Goal: Check status: Check status

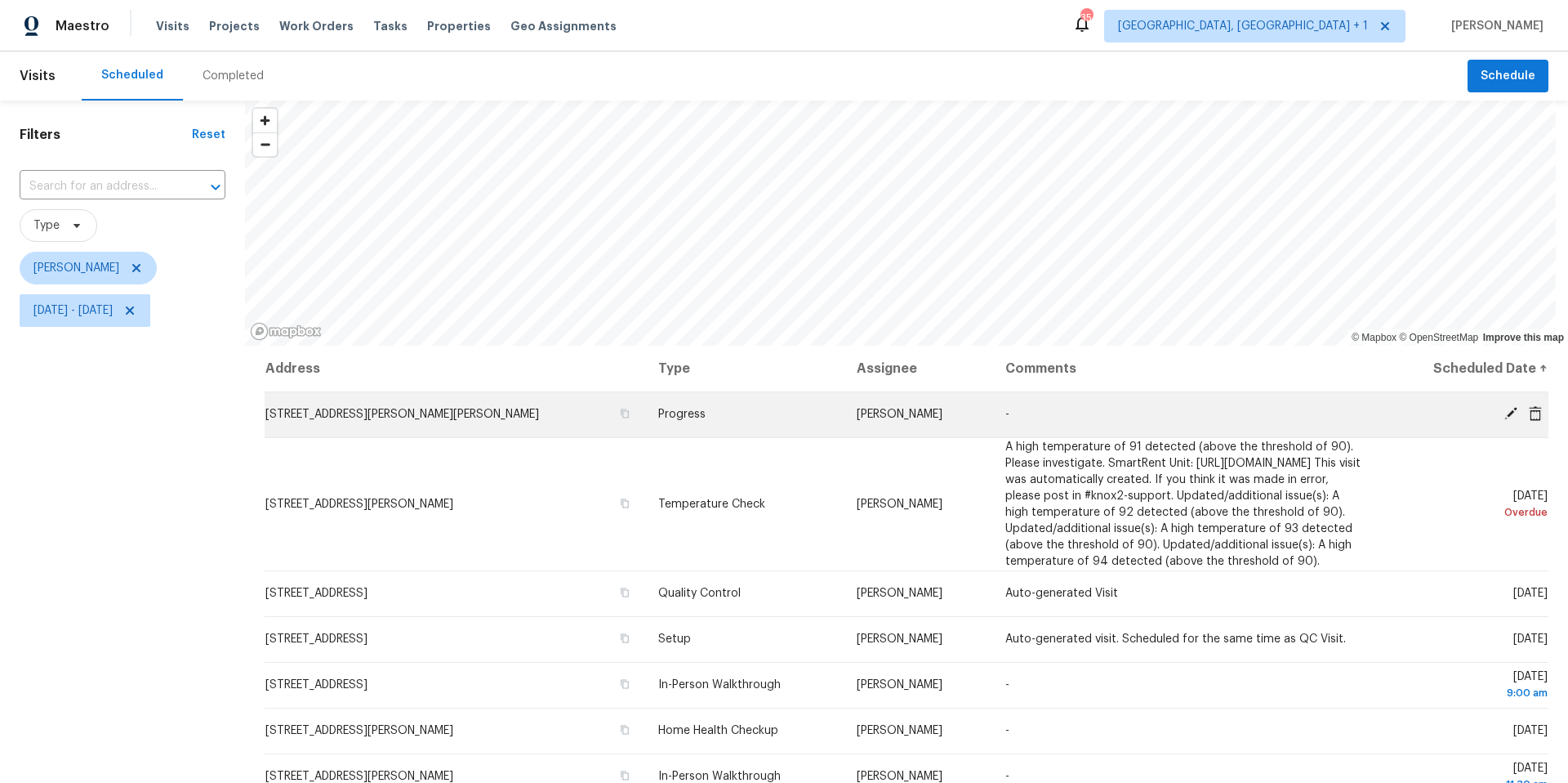
click at [1504, 410] on icon at bounding box center [1511, 413] width 13 height 13
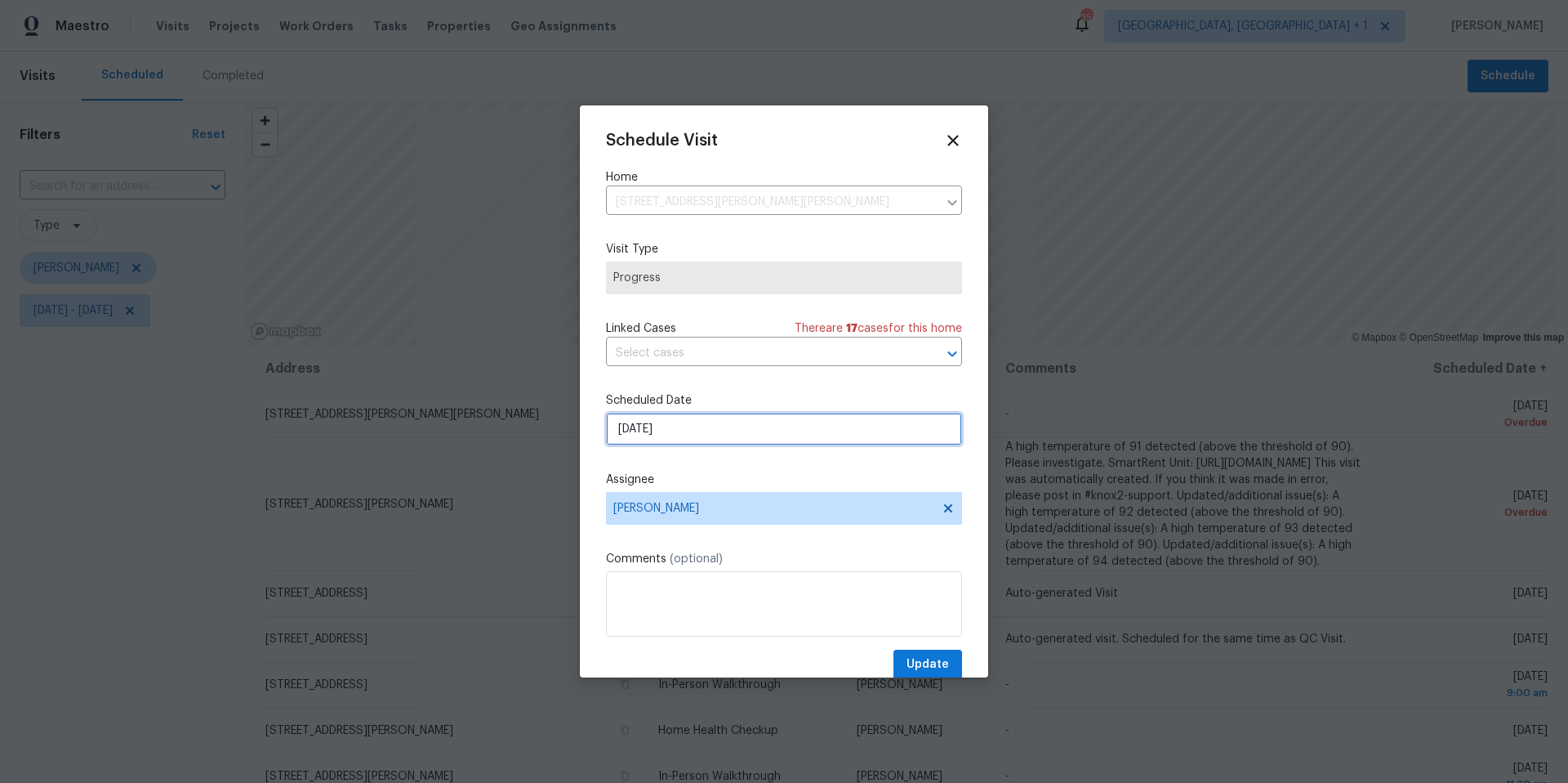
click at [748, 438] on input "[DATE]" at bounding box center [784, 428] width 356 height 33
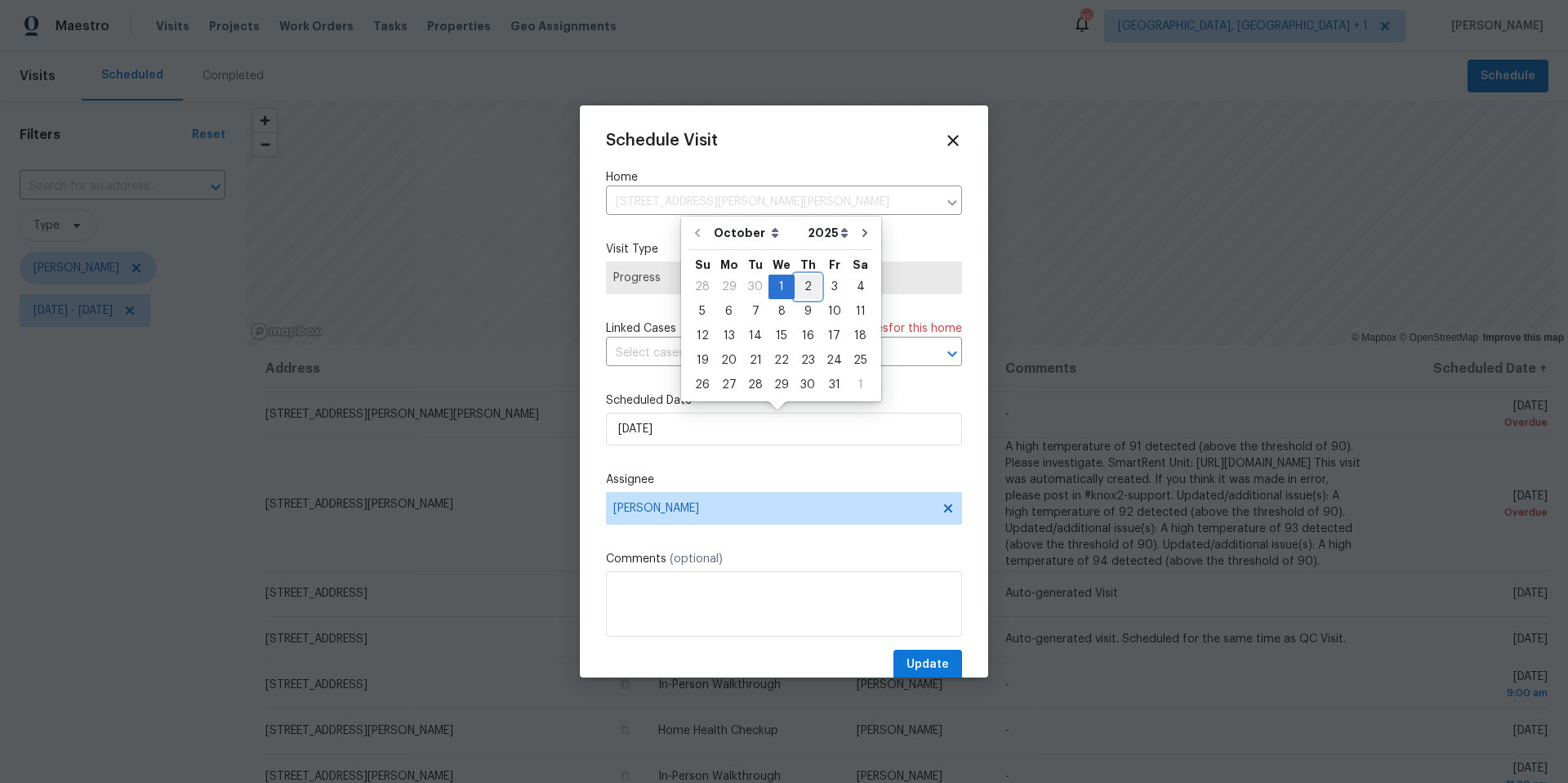
click at [804, 281] on div "2" at bounding box center [807, 286] width 26 height 23
type input "[DATE]"
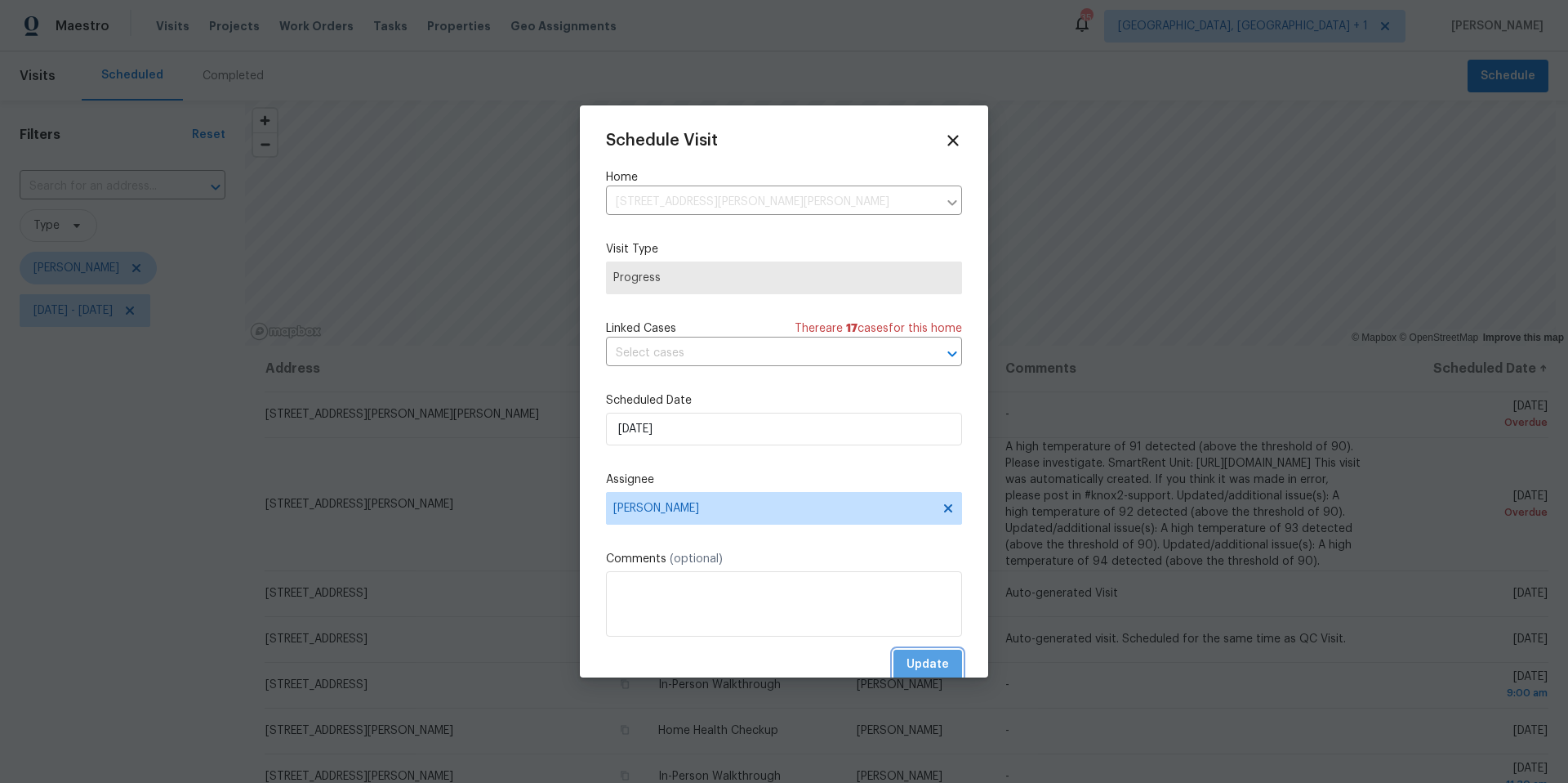
click at [931, 660] on span "Update" at bounding box center [927, 665] width 43 height 20
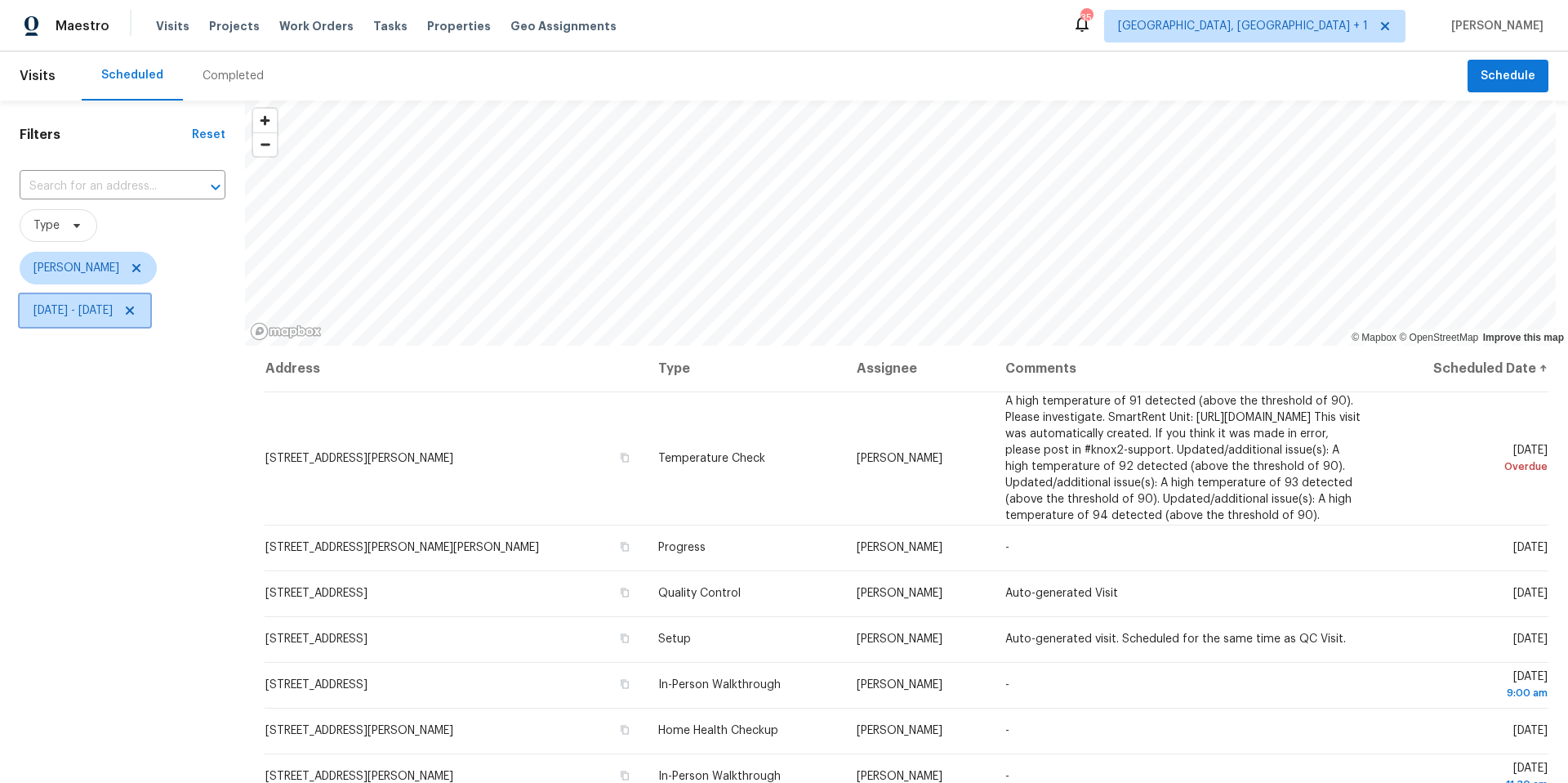
click at [90, 311] on span "[DATE] - [DATE]" at bounding box center [73, 310] width 79 height 16
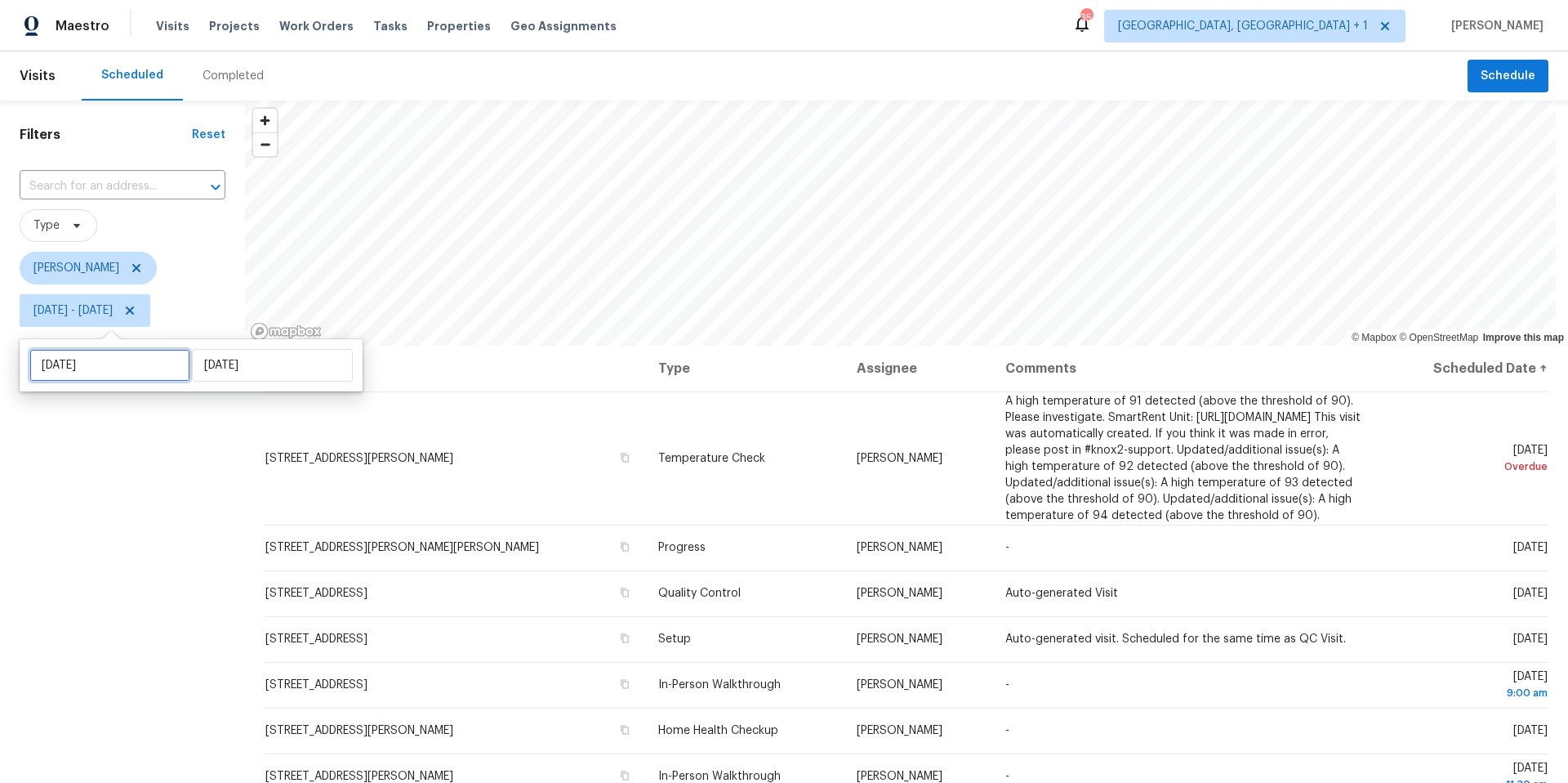
click at [105, 370] on input "[DATE]" at bounding box center [110, 365] width 161 height 33
select select "9"
select select "2025"
select select "10"
select select "2025"
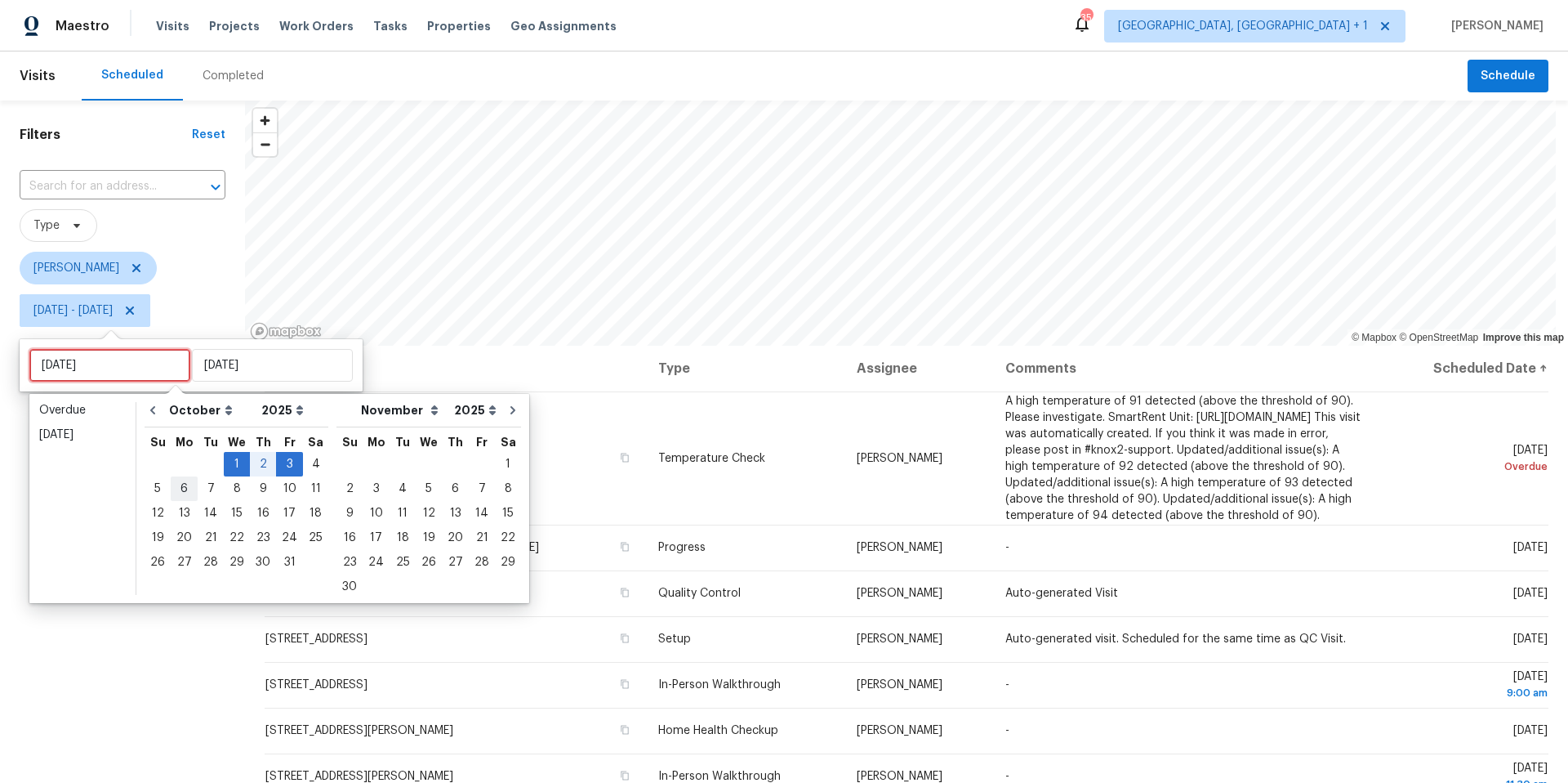
type input "[DATE]"
click at [289, 465] on div "3" at bounding box center [290, 464] width 27 height 23
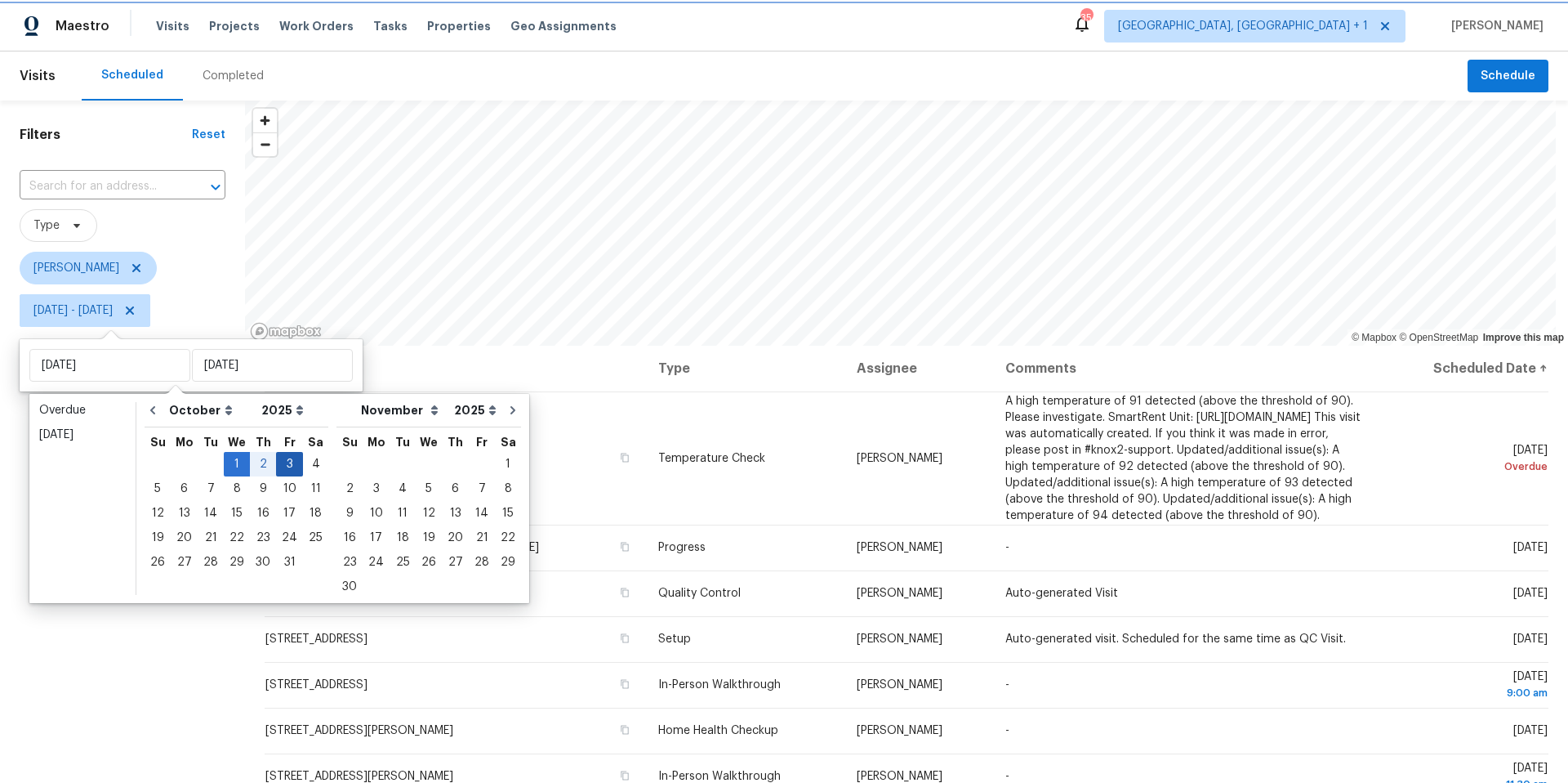
type input "[DATE]"
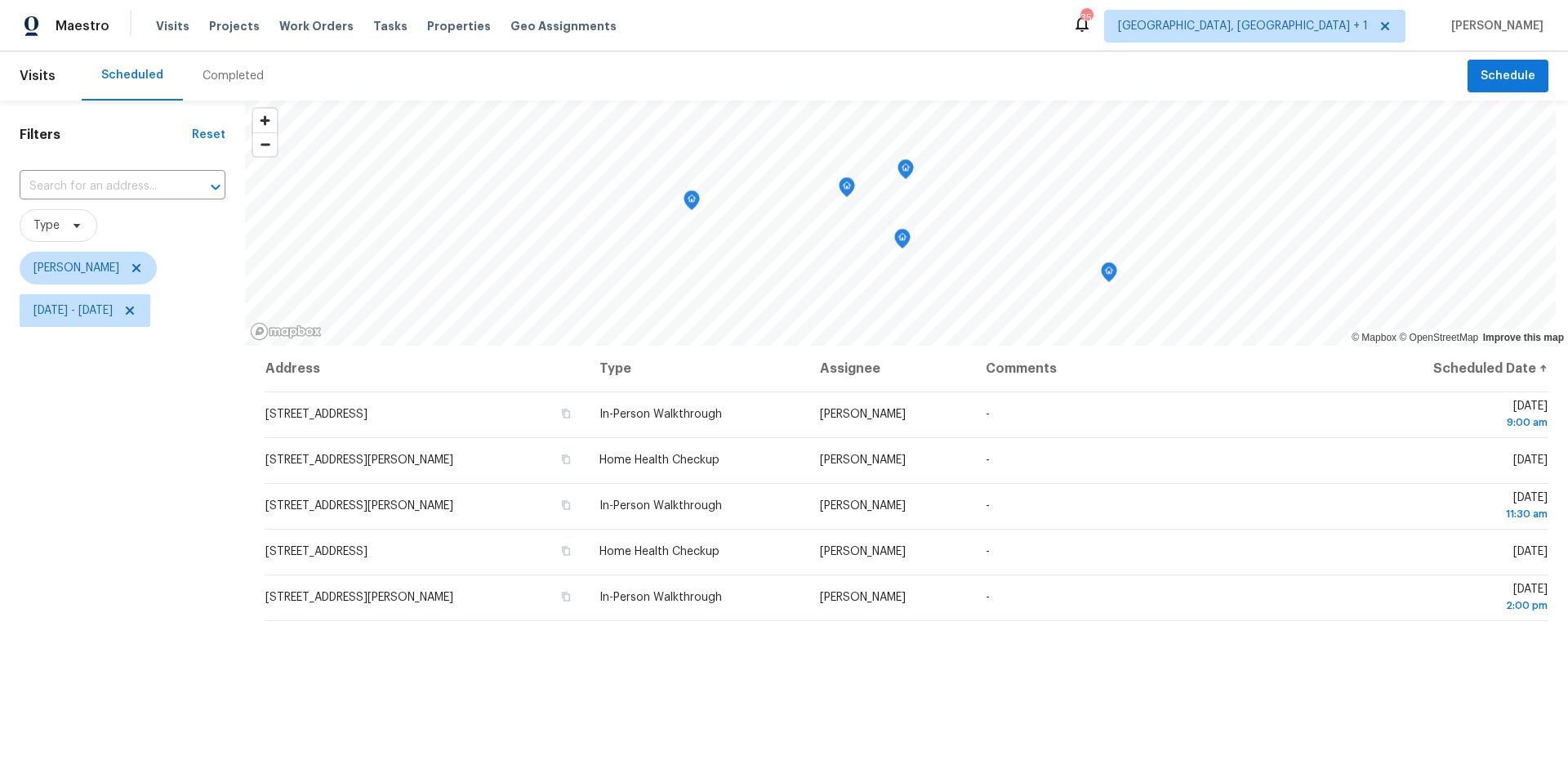
click at [163, 486] on div "Filters Reset ​ Type [PERSON_NAME] [DATE] - [DATE]" at bounding box center [123, 536] width 245 height 871
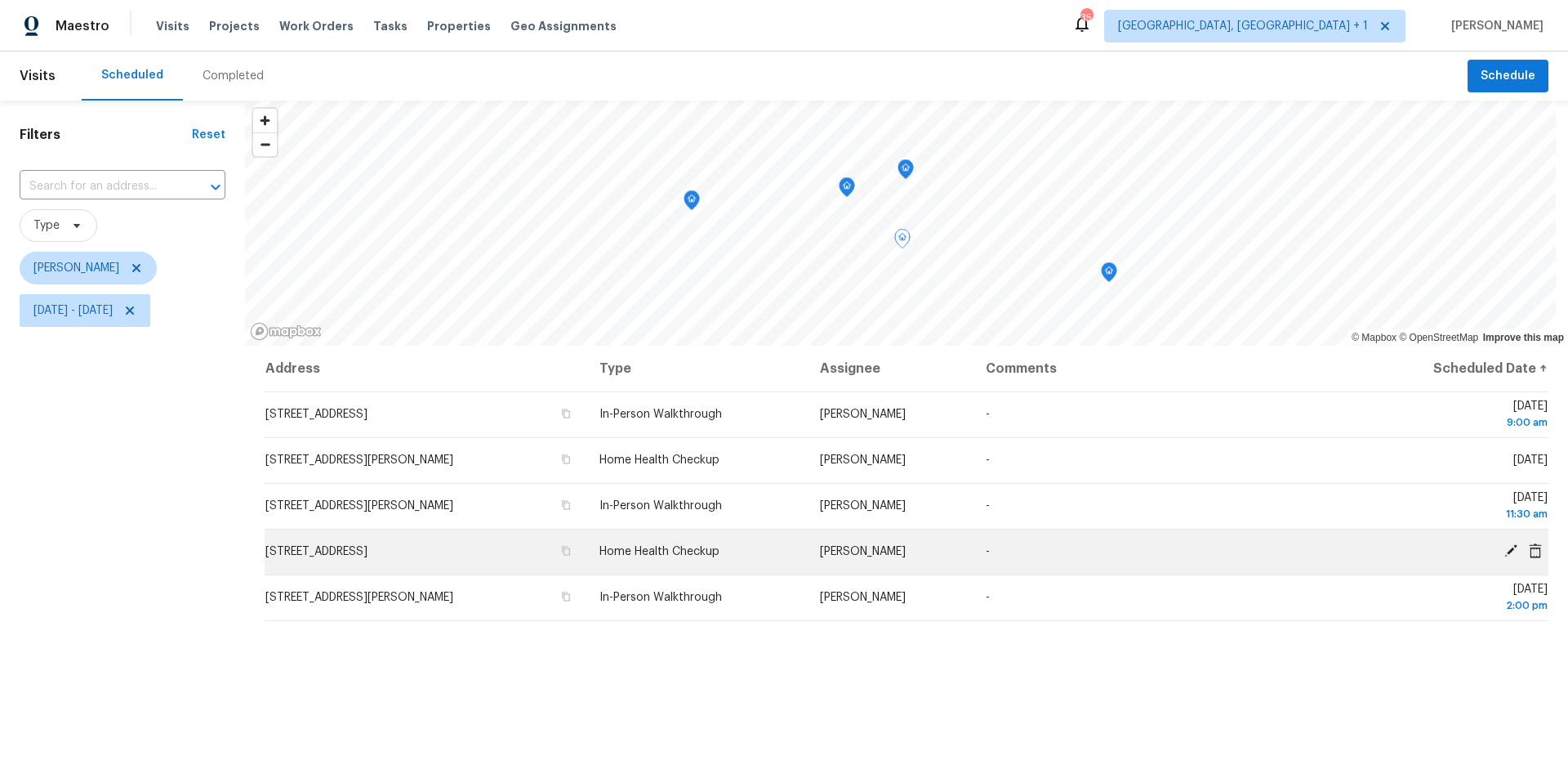
click at [1504, 549] on icon at bounding box center [1511, 551] width 13 height 13
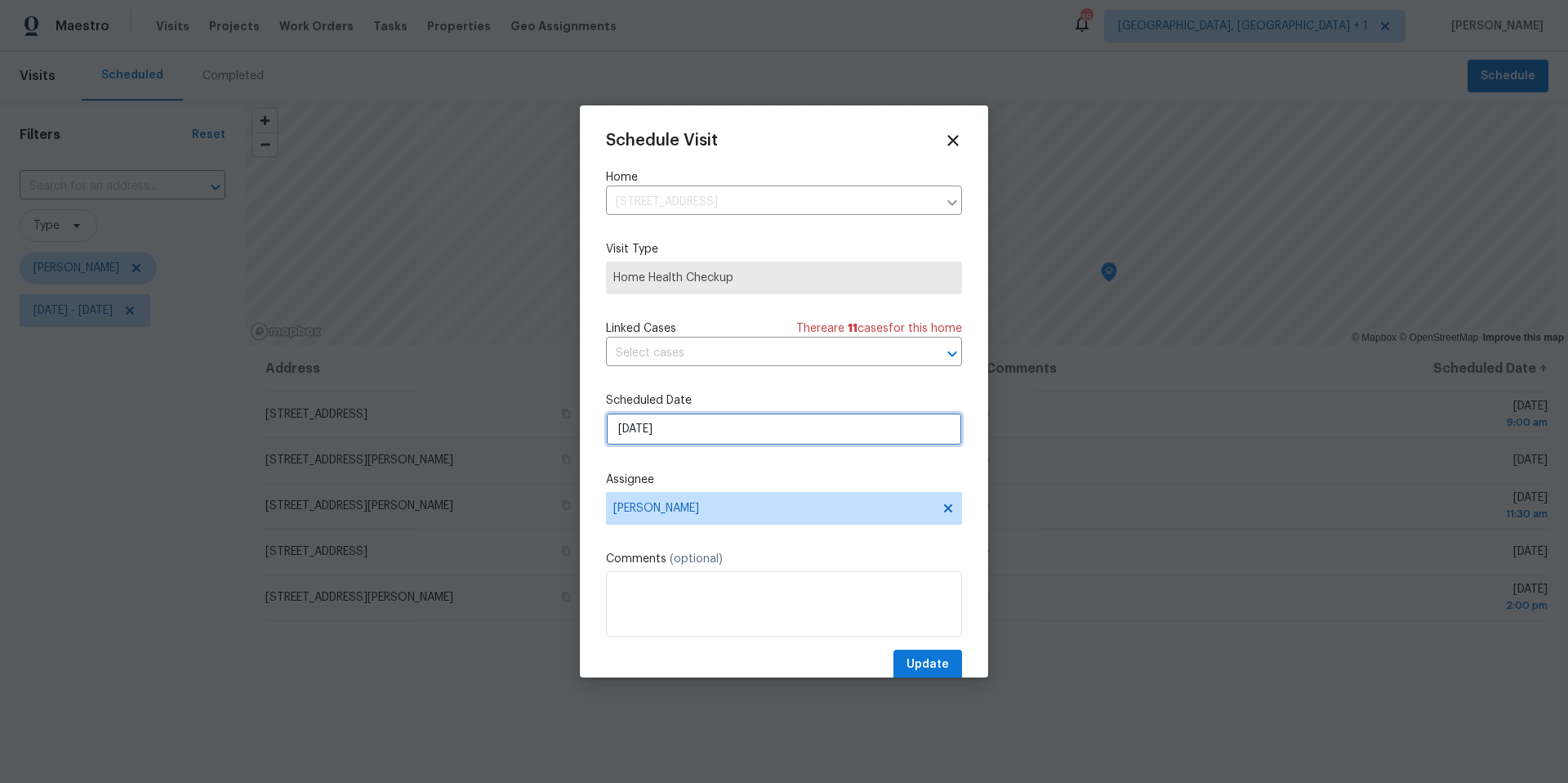
click at [741, 423] on input "[DATE]" at bounding box center [784, 428] width 356 height 33
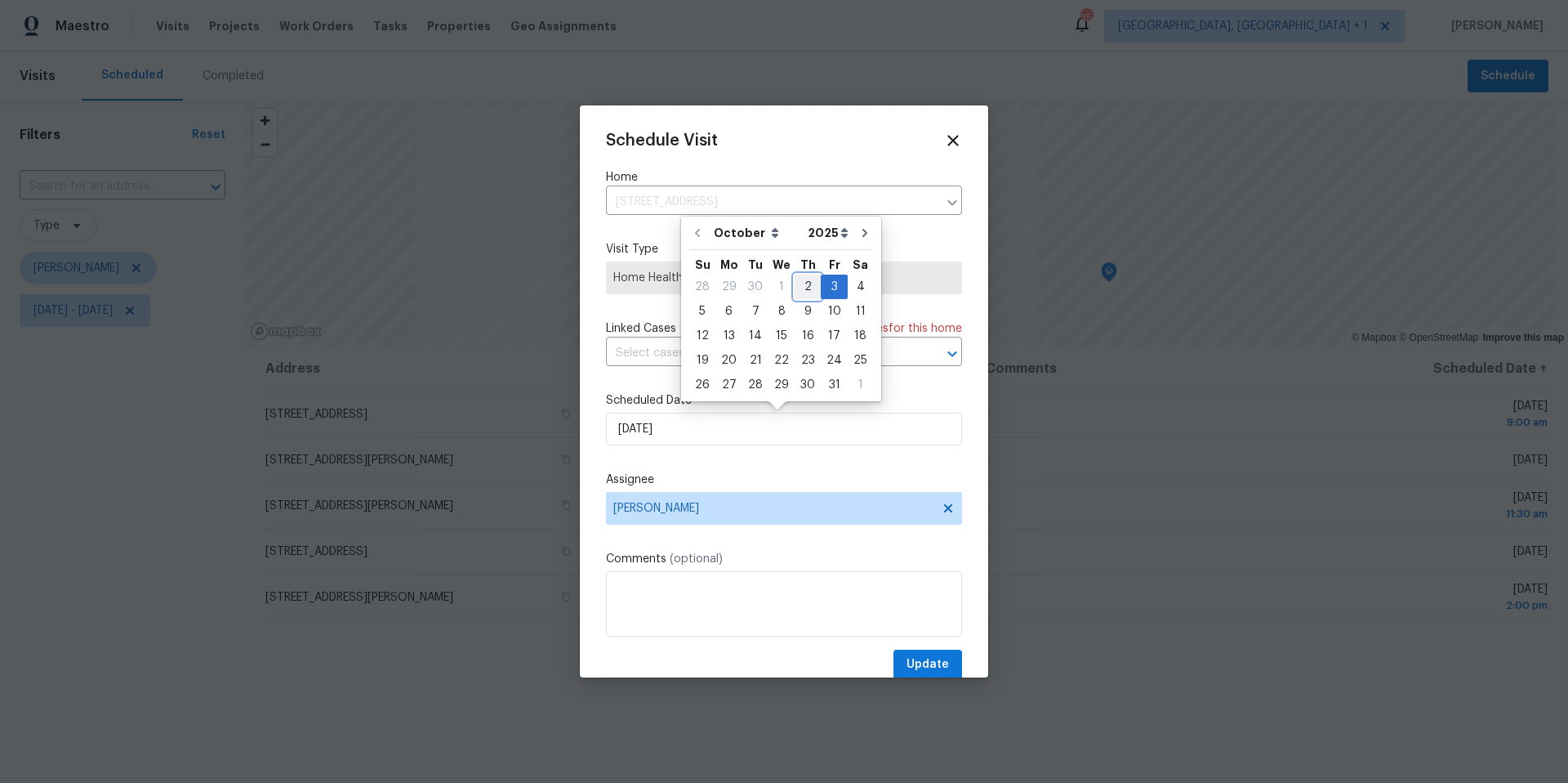
click at [810, 286] on div "2" at bounding box center [807, 286] width 26 height 23
type input "[DATE]"
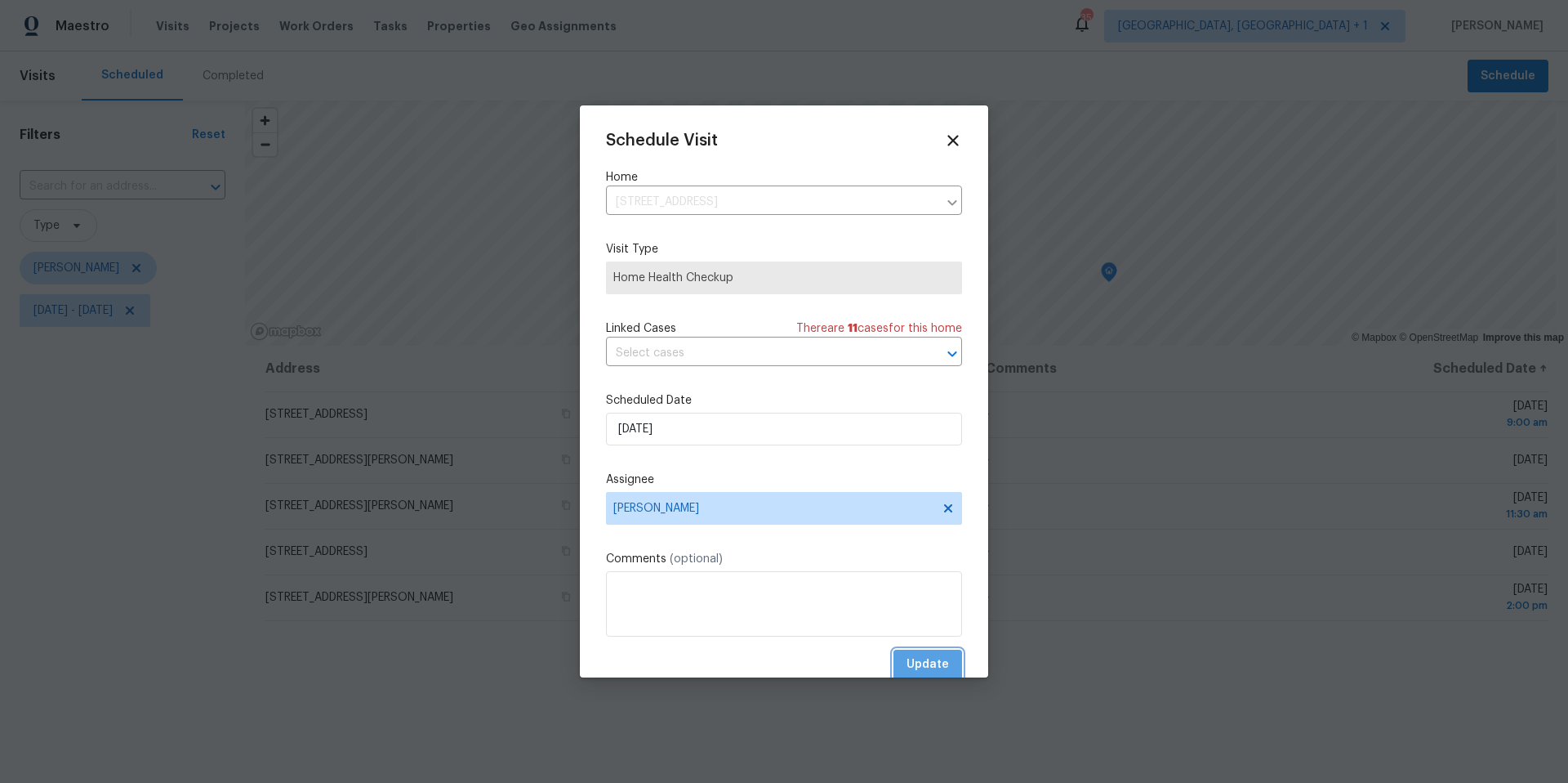
click at [938, 671] on button "Update" at bounding box center [928, 665] width 69 height 30
